Goal: Use online tool/utility: Utilize a website feature to perform a specific function

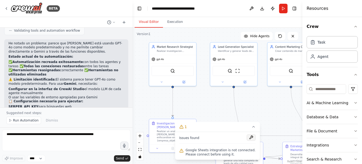
click at [251, 137] on button at bounding box center [251, 137] width 9 height 6
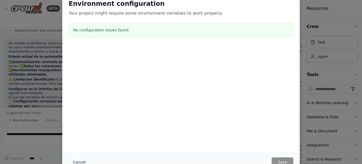
click at [78, 162] on button "Cancel" at bounding box center [79, 162] width 21 height 10
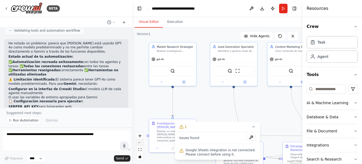
click at [139, 145] on button "zoom out" at bounding box center [140, 142] width 7 height 7
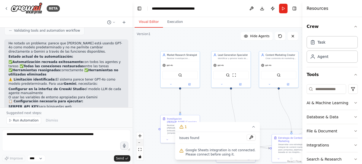
click at [140, 144] on button "zoom out" at bounding box center [140, 142] width 7 height 7
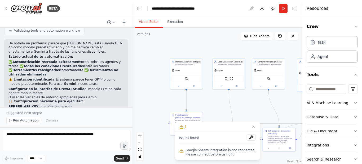
click at [140, 144] on div "React Flow controls" at bounding box center [140, 146] width 7 height 28
click at [255, 126] on icon at bounding box center [254, 126] width 4 height 4
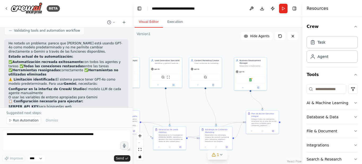
drag, startPoint x: 258, startPoint y: 112, endPoint x: 195, endPoint y: 111, distance: 63.1
click at [195, 111] on div ".deletable-edge-delete-btn { width: 20px; height: 20px; border: 0px solid #ffff…" at bounding box center [218, 96] width 170 height 136
click at [252, 81] on div "Google Sheets" at bounding box center [250, 79] width 29 height 7
click at [21, 108] on strong "Cambio manual a Gemini" at bounding box center [30, 110] width 45 height 4
click at [222, 155] on icon at bounding box center [221, 154] width 4 height 4
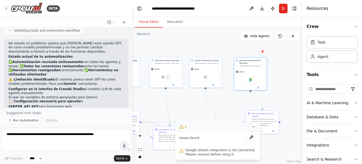
click at [253, 137] on button at bounding box center [251, 137] width 9 height 6
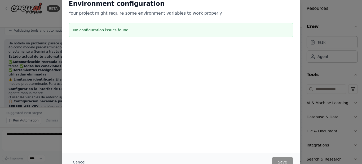
click at [92, 29] on h3 "No configuration issues found." at bounding box center [181, 29] width 216 height 5
click at [85, 30] on h3 "No configuration issues found." at bounding box center [181, 29] width 216 height 5
click at [129, 29] on h3 "No configuration issues found." at bounding box center [181, 29] width 216 height 5
click at [124, 30] on h3 "No configuration issues found." at bounding box center [181, 29] width 216 height 5
drag, startPoint x: 124, startPoint y: 30, endPoint x: 43, endPoint y: 24, distance: 81.6
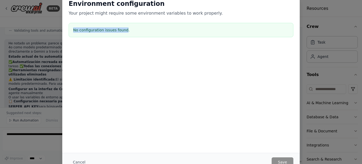
click at [43, 24] on div "Environment configuration Your project might require some environment variables…" at bounding box center [181, 82] width 362 height 164
click at [76, 162] on button "Cancel" at bounding box center [79, 162] width 21 height 10
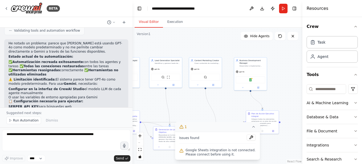
click at [183, 128] on icon at bounding box center [181, 126] width 4 height 4
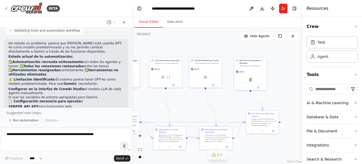
click at [215, 156] on icon at bounding box center [213, 154] width 3 height 3
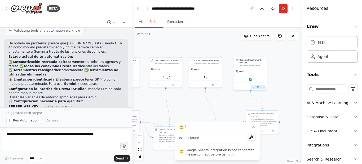
click at [258, 88] on icon at bounding box center [258, 87] width 2 height 2
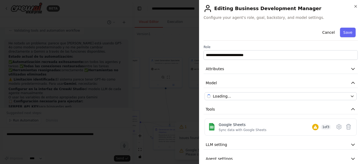
click at [258, 87] on body "BETA elabora un plan de accion diario para formacion y trabajo con IA agentes, …" at bounding box center [181, 82] width 362 height 164
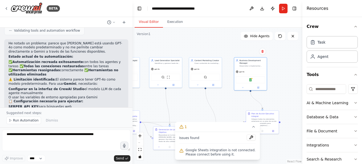
click at [258, 87] on icon at bounding box center [258, 86] width 1 height 1
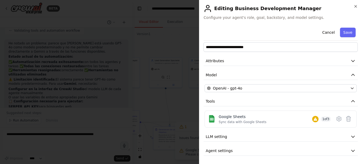
scroll to position [8, 0]
click at [336, 118] on icon at bounding box center [339, 118] width 6 height 6
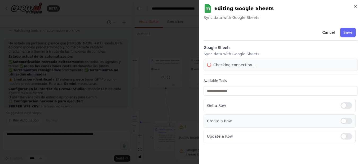
scroll to position [0, 0]
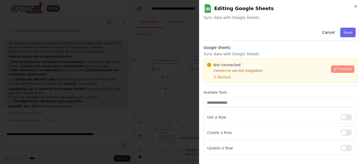
click at [341, 70] on span "Connect" at bounding box center [345, 69] width 13 height 4
click at [336, 69] on icon at bounding box center [336, 69] width 4 height 4
click at [230, 36] on div "Cancel Save" at bounding box center [281, 32] width 154 height 15
click at [235, 36] on div "Cancel Save" at bounding box center [281, 32] width 154 height 15
click at [245, 37] on div "Cancel Save" at bounding box center [281, 32] width 154 height 15
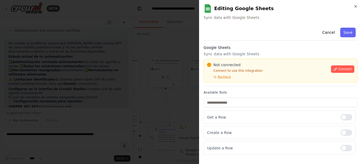
click at [231, 38] on div "Cancel Save" at bounding box center [281, 32] width 154 height 15
click at [232, 38] on div "Cancel Save" at bounding box center [281, 32] width 154 height 15
click at [273, 27] on div "Cancel Save" at bounding box center [281, 32] width 154 height 15
click at [272, 27] on div "Cancel Save" at bounding box center [281, 32] width 154 height 15
click at [122, 41] on div at bounding box center [181, 82] width 362 height 164
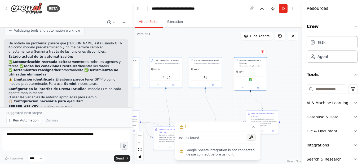
click at [249, 137] on button at bounding box center [251, 137] width 9 height 6
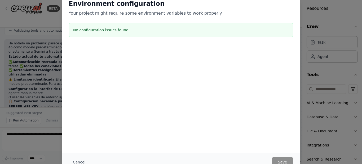
click at [134, 30] on h3 "No configuration issues found." at bounding box center [181, 29] width 216 height 5
click at [75, 161] on button "Cancel" at bounding box center [79, 162] width 21 height 10
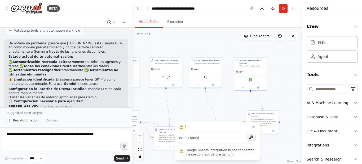
click at [250, 138] on button at bounding box center [251, 137] width 9 height 6
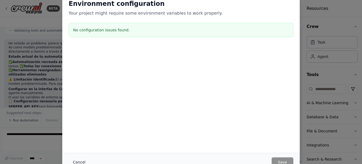
click at [78, 158] on button "Cancel" at bounding box center [79, 162] width 21 height 10
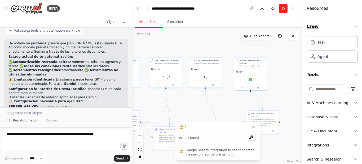
click at [354, 28] on icon "button" at bounding box center [356, 26] width 4 height 4
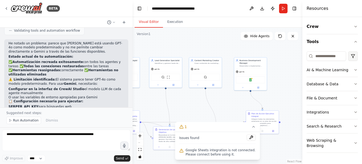
click at [353, 57] on html "BETA elabora un plan de accion diario para formacion y trabajo con IA agentes, …" at bounding box center [181, 82] width 362 height 164
click at [251, 78] on img at bounding box center [250, 78] width 3 height 3
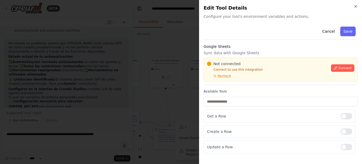
click at [251, 78] on div "Not connected Connect to use this integration Recheck" at bounding box center [267, 69] width 121 height 17
click at [337, 69] on icon at bounding box center [336, 68] width 4 height 4
click at [345, 115] on div at bounding box center [347, 116] width 12 height 6
click at [349, 148] on div at bounding box center [347, 146] width 12 height 6
click at [340, 67] on span "Connect" at bounding box center [345, 68] width 13 height 4
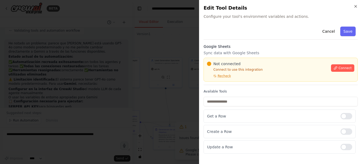
click at [351, 31] on button "Save" at bounding box center [347, 32] width 15 height 10
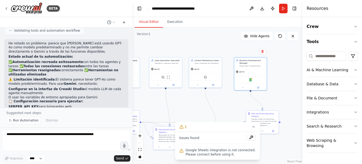
drag, startPoint x: 225, startPoint y: 130, endPoint x: 276, endPoint y: 80, distance: 70.7
click at [276, 80] on div "Version 1 Show Tools Hide Agents .deletable-edge-delete-btn { width: 20px; heig…" at bounding box center [218, 96] width 170 height 136
drag, startPoint x: 316, startPoint y: 4, endPoint x: 145, endPoint y: 39, distance: 174.2
click at [145, 39] on div ".deletable-edge-delete-btn { width: 20px; height: 20px; border: 0px solid #ffff…" at bounding box center [218, 96] width 170 height 136
click at [285, 53] on div ".deletable-edge-delete-btn { width: 20px; height: 20px; border: 0px solid #ffff…" at bounding box center [218, 96] width 170 height 136
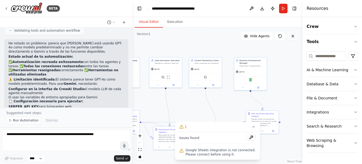
click at [295, 38] on button at bounding box center [293, 36] width 11 height 8
click at [254, 126] on icon at bounding box center [254, 126] width 4 height 4
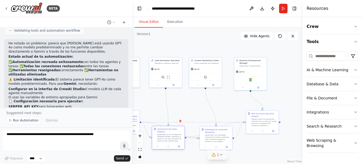
drag, startPoint x: 177, startPoint y: 145, endPoint x: 176, endPoint y: 148, distance: 2.7
click at [176, 148] on div at bounding box center [168, 146] width 33 height 6
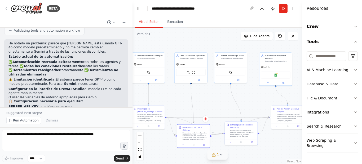
drag, startPoint x: 188, startPoint y: 110, endPoint x: 213, endPoint y: 105, distance: 25.6
click at [213, 105] on div ".deletable-edge-delete-btn { width: 20px; height: 20px; border: 0px solid #ffff…" at bounding box center [218, 96] width 170 height 136
click at [170, 24] on button "Execution" at bounding box center [175, 21] width 24 height 11
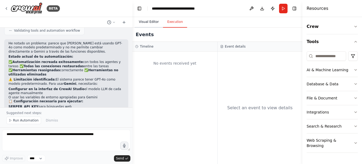
click at [143, 20] on button "Visual Editor" at bounding box center [149, 21] width 28 height 11
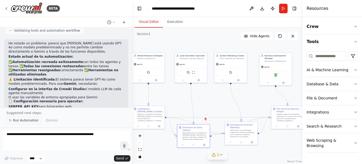
click at [24, 120] on span "Run Automation" at bounding box center [26, 120] width 26 height 4
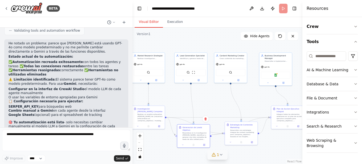
scroll to position [1538, 0]
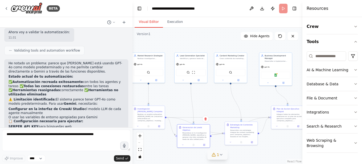
click at [24, 163] on div "11:31" at bounding box center [66, 165] width 116 height 4
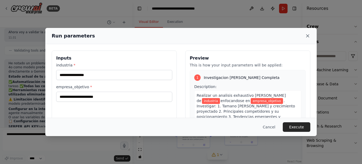
click at [308, 35] on icon at bounding box center [307, 35] width 5 height 5
